Goal: Task Accomplishment & Management: Use online tool/utility

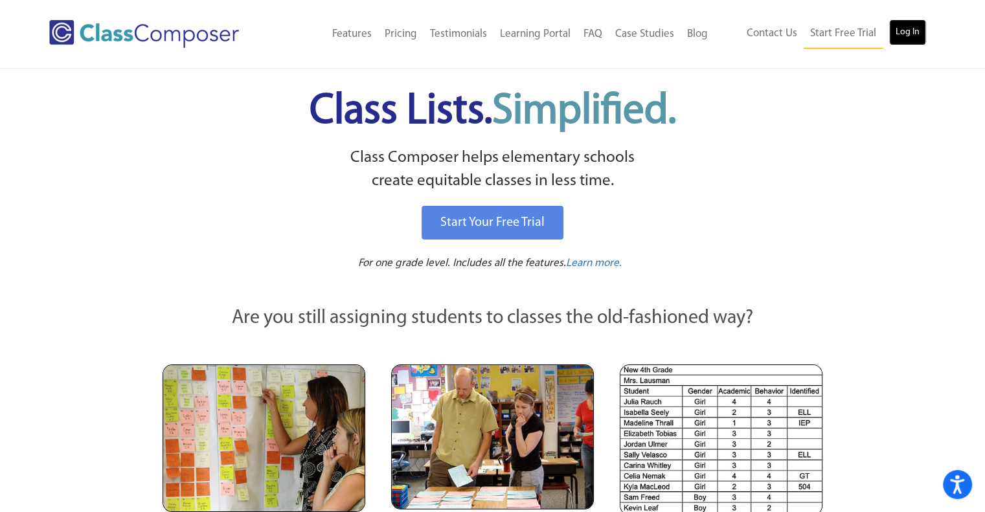
click at [914, 29] on link "Log In" at bounding box center [907, 32] width 37 height 26
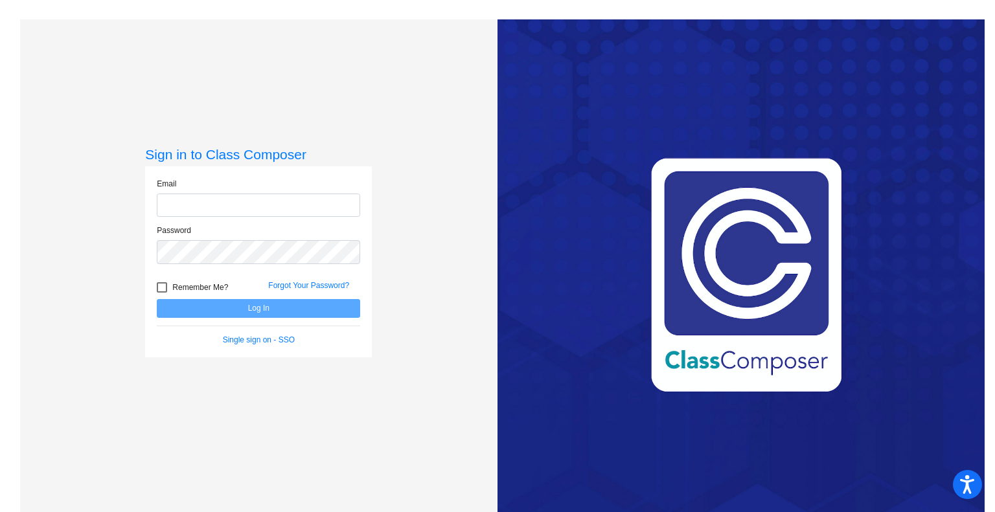
type input "testanie@slcs.us"
click at [240, 317] on form "Email testanie@slcs.us Password Remember Me? Forgot Your Password? Log In Singl…" at bounding box center [258, 262] width 203 height 168
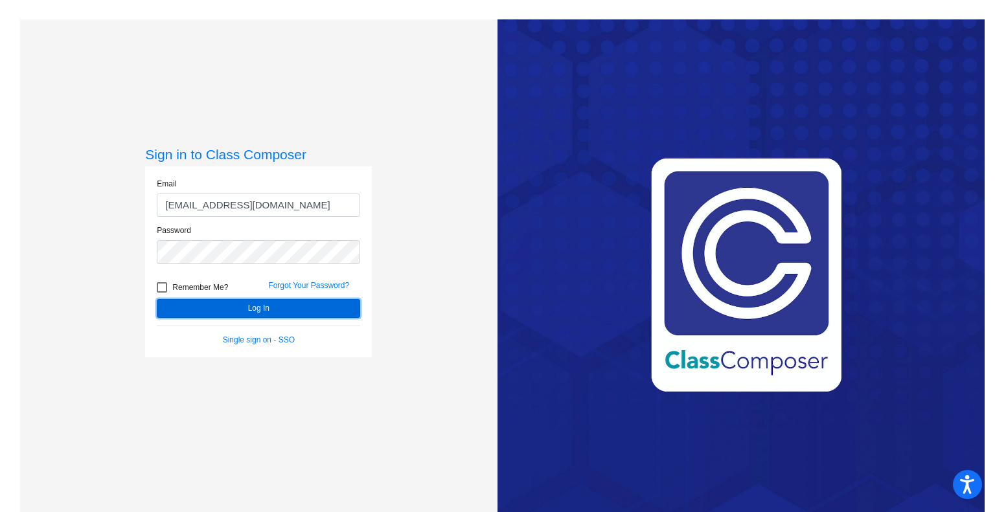
click at [243, 310] on button "Log In" at bounding box center [258, 308] width 203 height 19
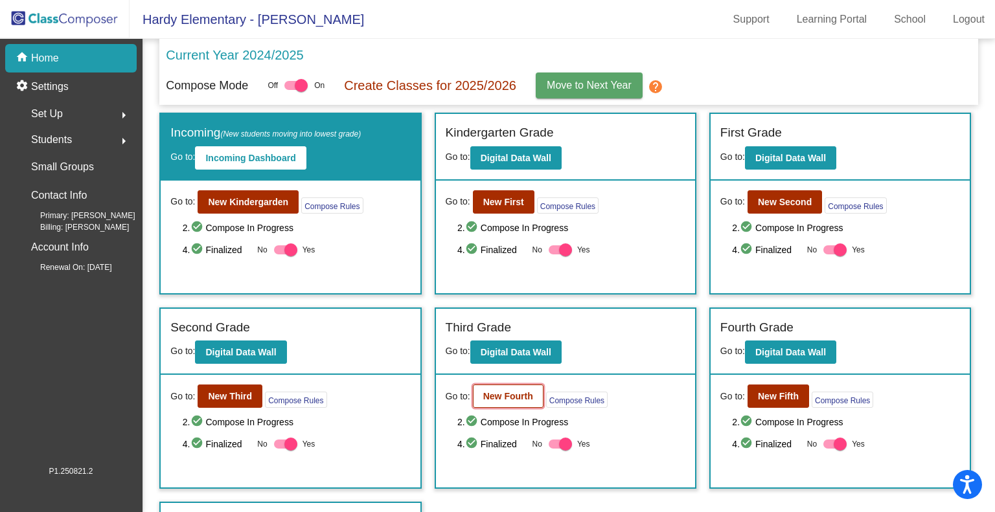
click at [498, 393] on b "New Fourth" at bounding box center [508, 396] width 50 height 10
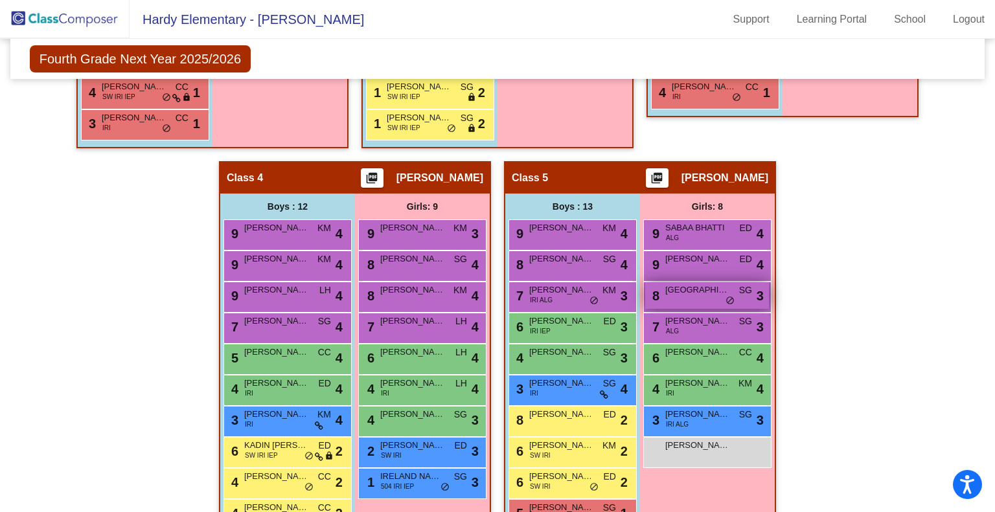
scroll to position [864, 0]
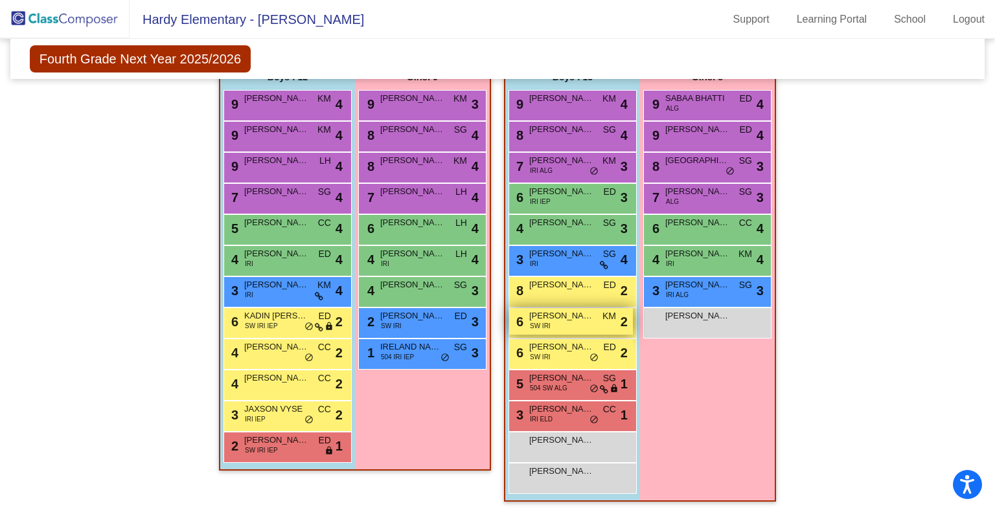
click at [559, 322] on div "6 JOHN GARGARO SW IRI KM lock do_not_disturb_alt 2" at bounding box center [571, 321] width 124 height 27
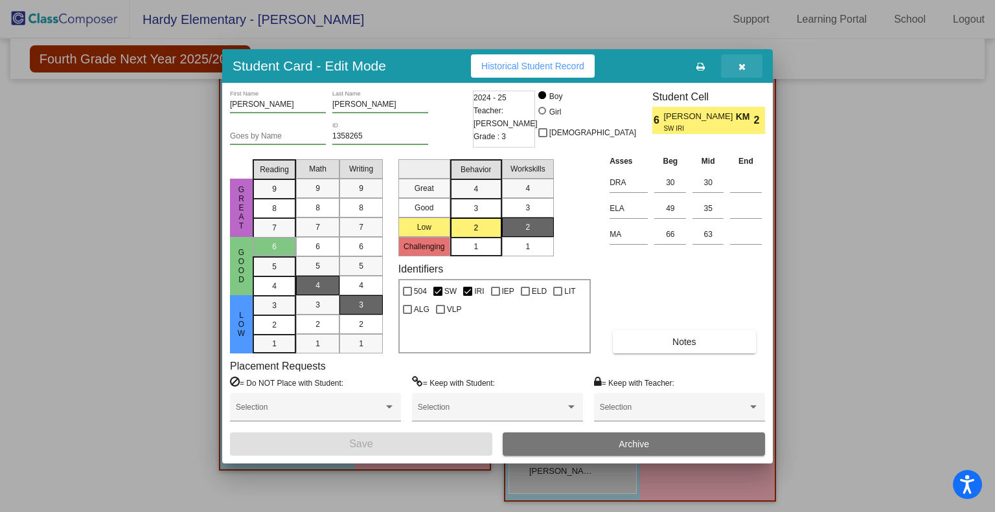
click at [734, 62] on button "button" at bounding box center [741, 65] width 41 height 23
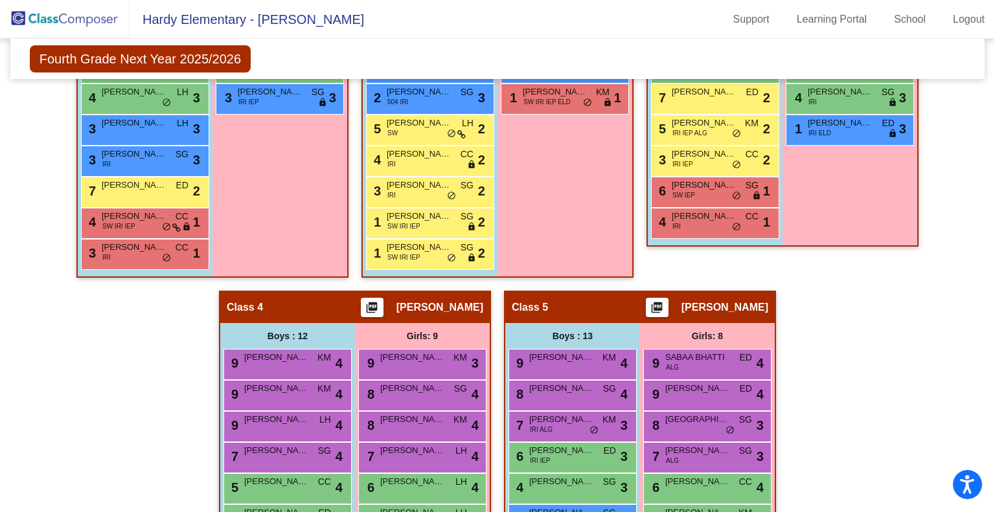
scroll to position [799, 0]
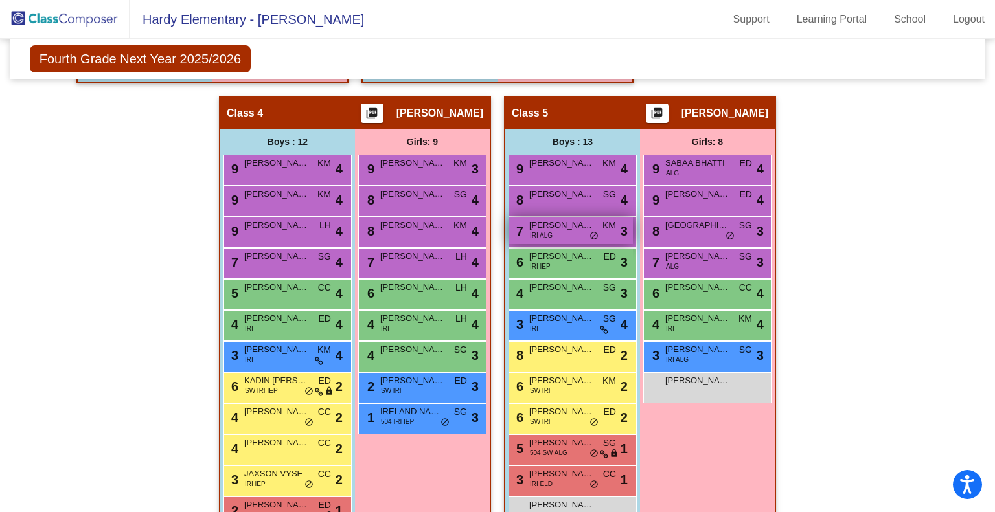
click at [556, 226] on span "LIAM THOMAS" at bounding box center [561, 225] width 65 height 13
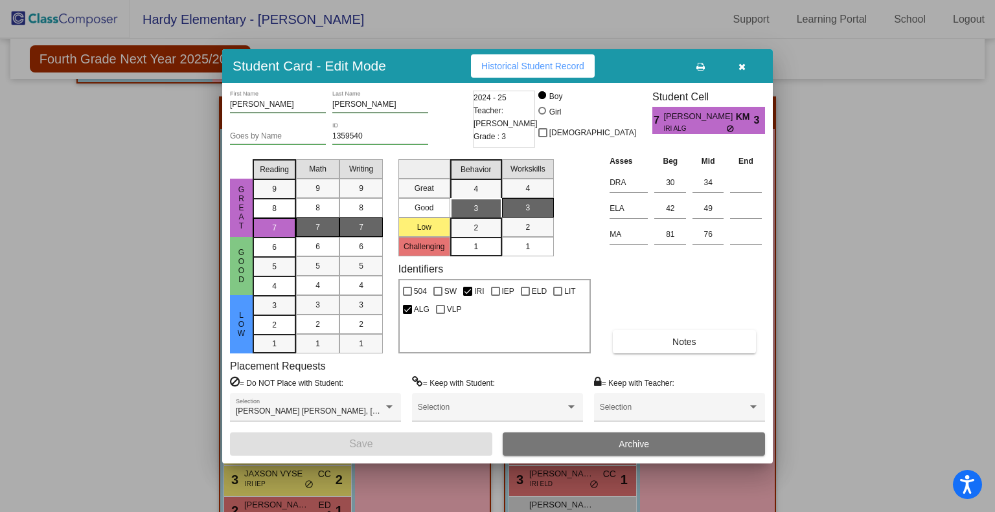
click at [747, 70] on button "button" at bounding box center [741, 65] width 41 height 23
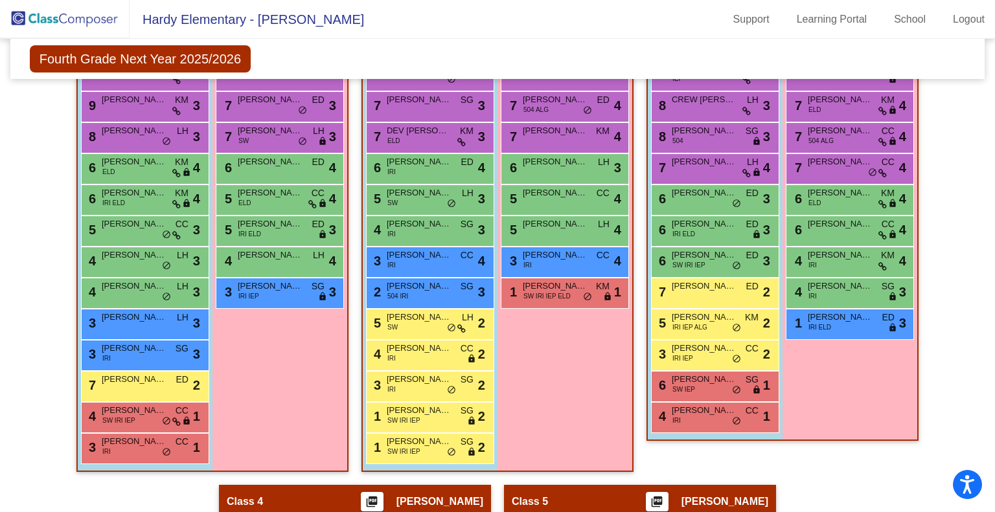
scroll to position [346, 0]
